Goal: Information Seeking & Learning: Check status

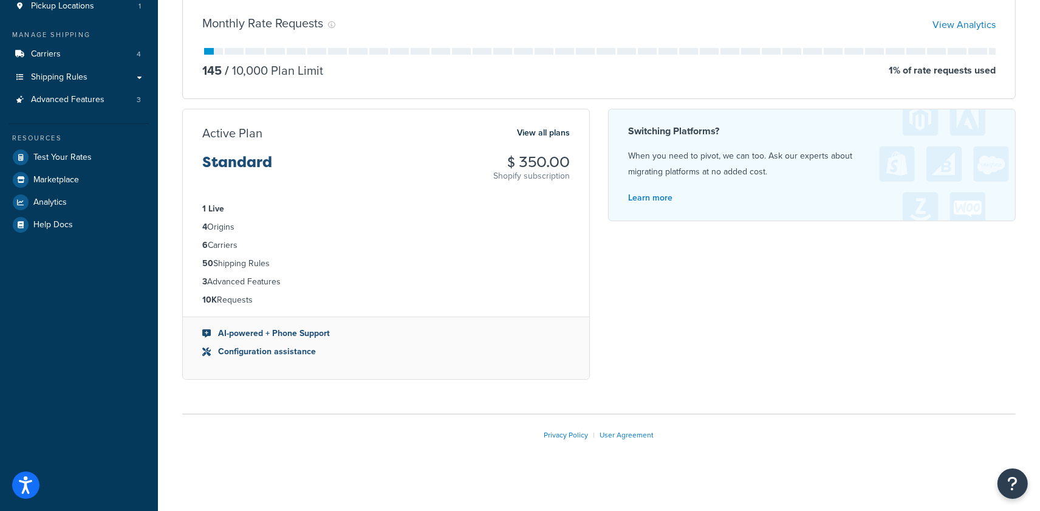
scroll to position [148, 0]
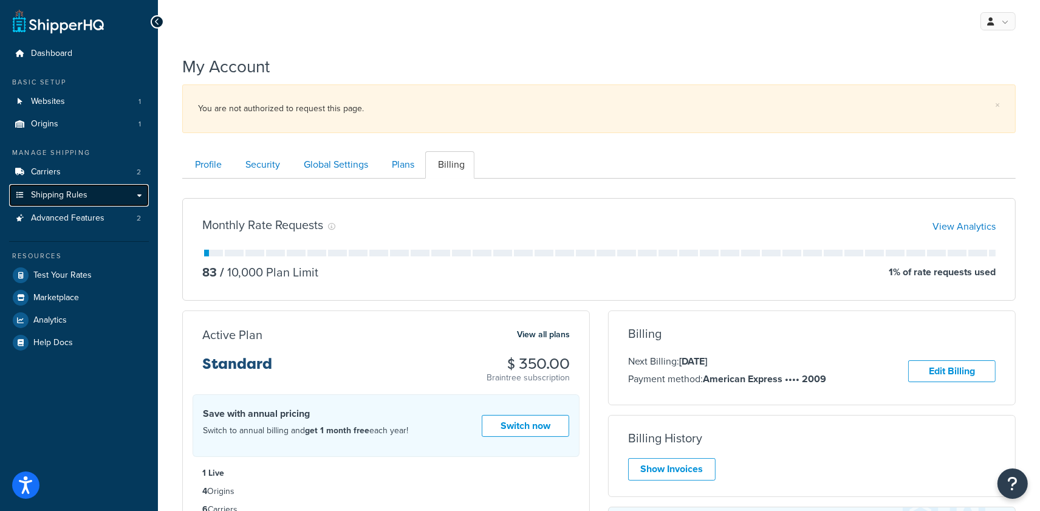
click at [91, 196] on link "Shipping Rules" at bounding box center [79, 195] width 140 height 22
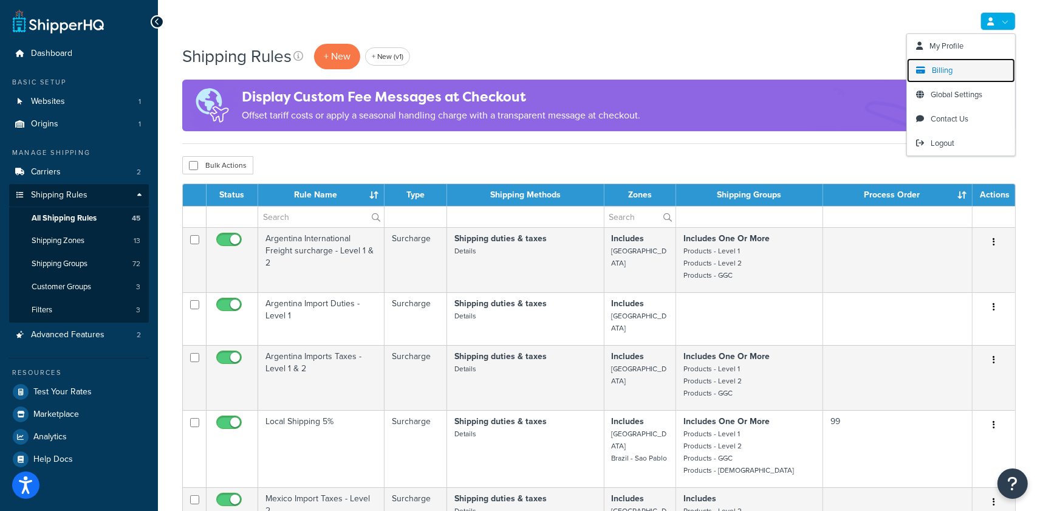
click at [927, 72] on link "Billing" at bounding box center [961, 70] width 108 height 24
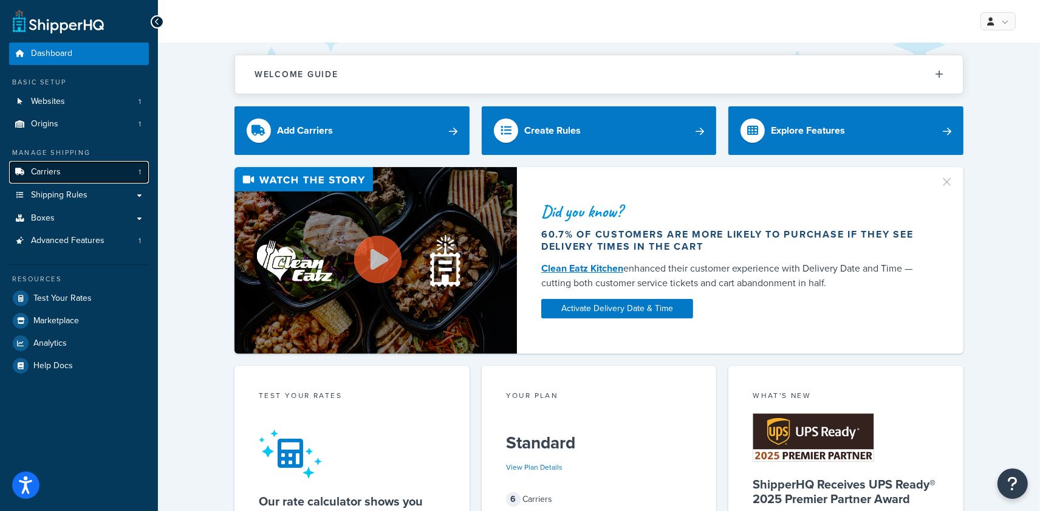
click at [57, 168] on span "Carriers" at bounding box center [46, 172] width 30 height 10
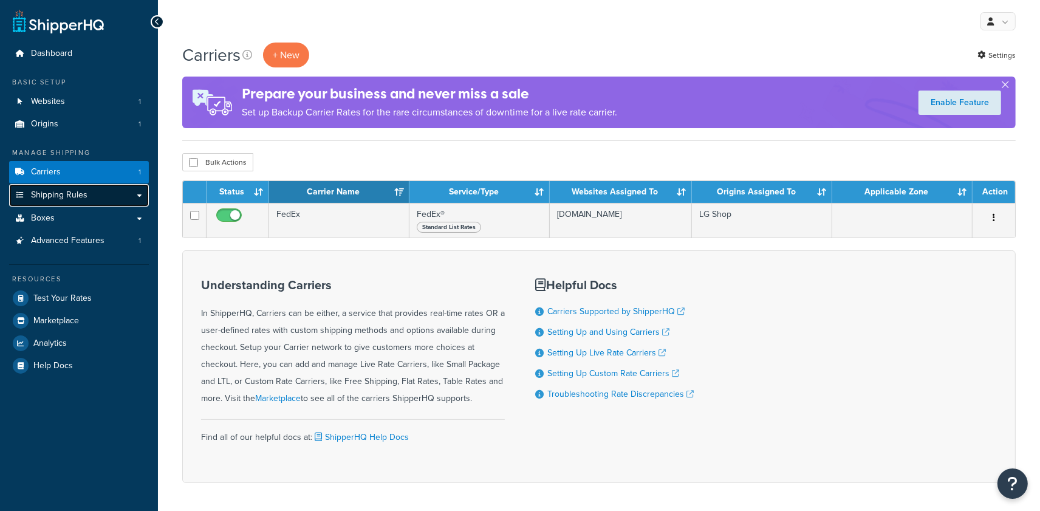
click at [93, 197] on link "Shipping Rules" at bounding box center [79, 195] width 140 height 22
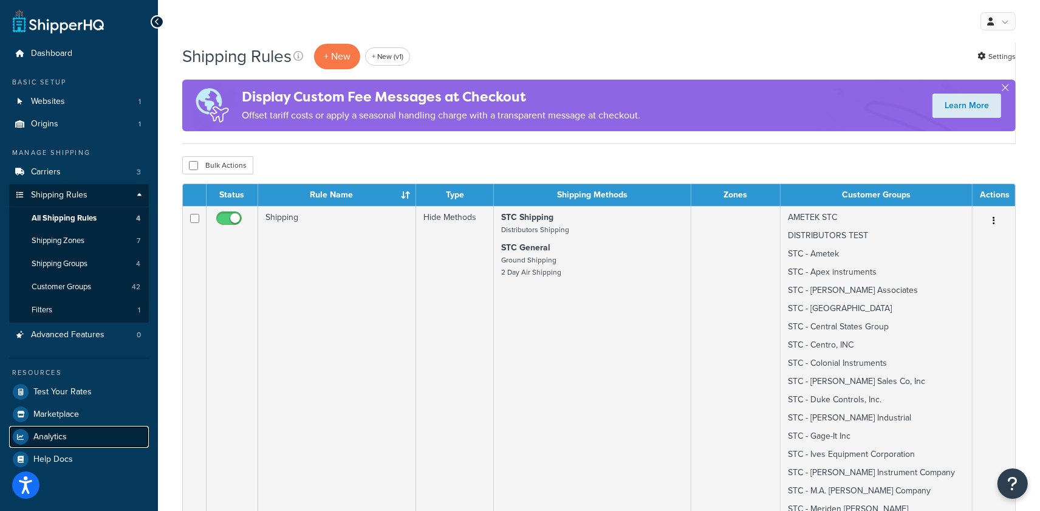
click at [70, 437] on link "Analytics" at bounding box center [79, 437] width 140 height 22
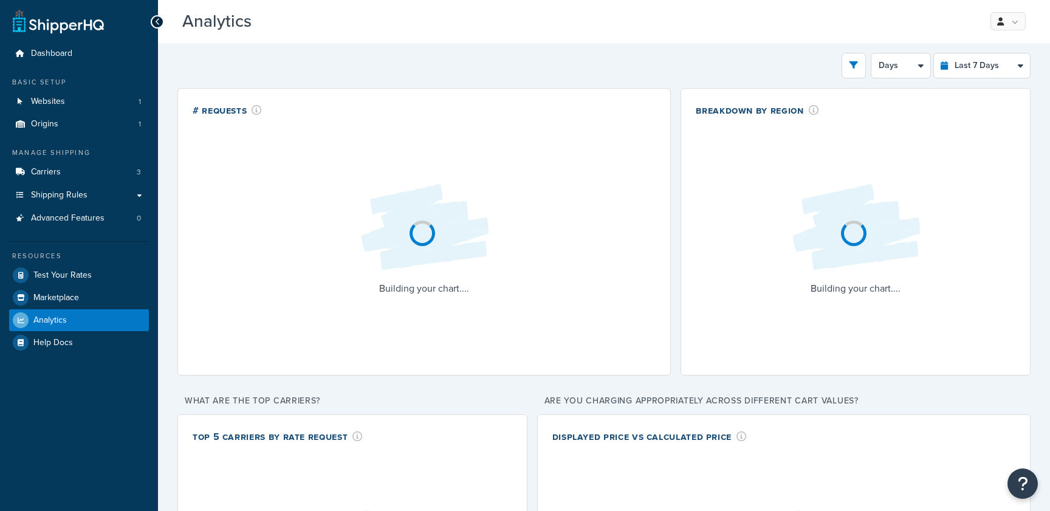
select select "last_7_days"
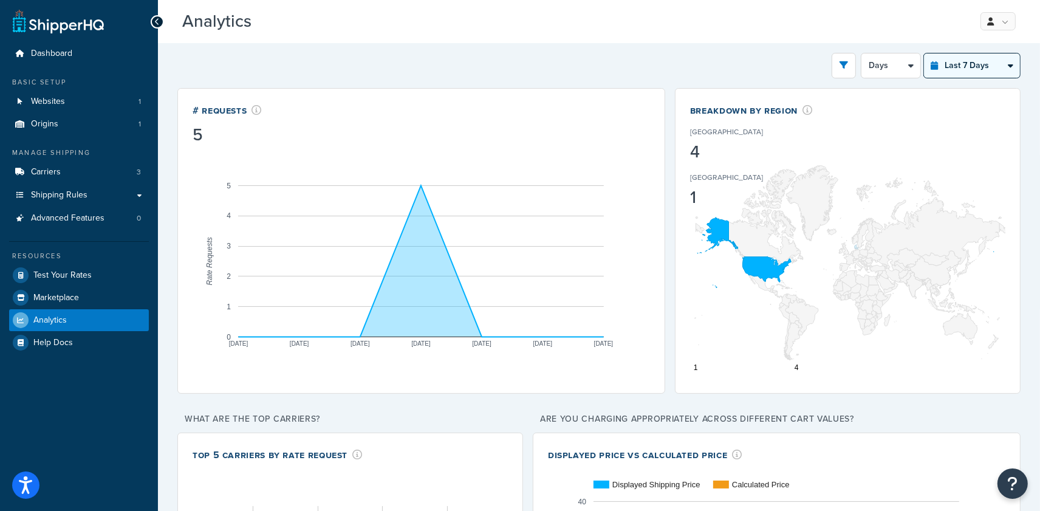
click at [947, 66] on select "Last 24 Hours Last 7 Days Last 30 Days Last 3 Months Last 6 Months Last 12 Mont…" at bounding box center [972, 65] width 96 height 24
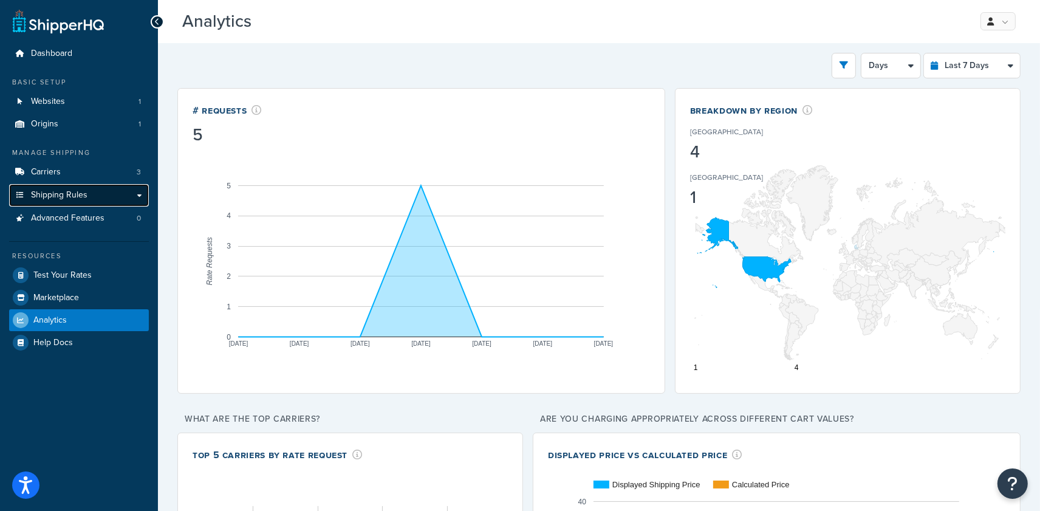
click at [84, 193] on span "Shipping Rules" at bounding box center [59, 195] width 57 height 10
